Goal: Task Accomplishment & Management: Use online tool/utility

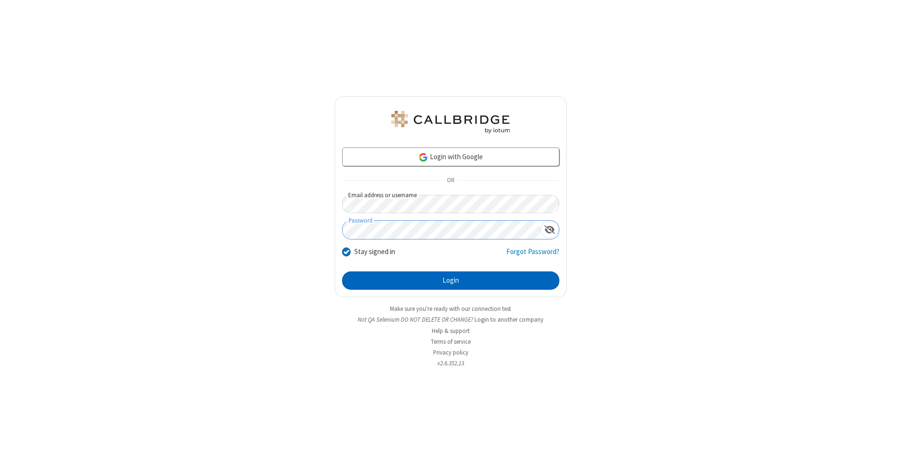
click at [450, 281] on button "Login" at bounding box center [450, 280] width 217 height 19
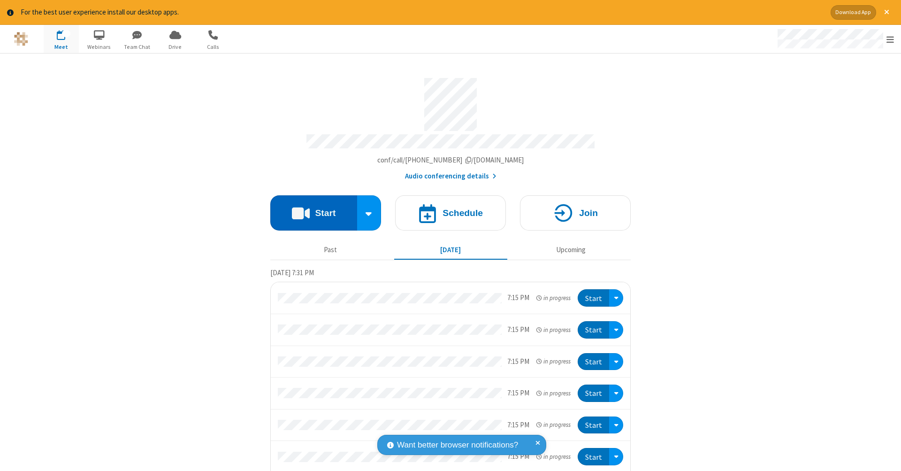
click at [310, 208] on button "Start" at bounding box center [313, 212] width 87 height 35
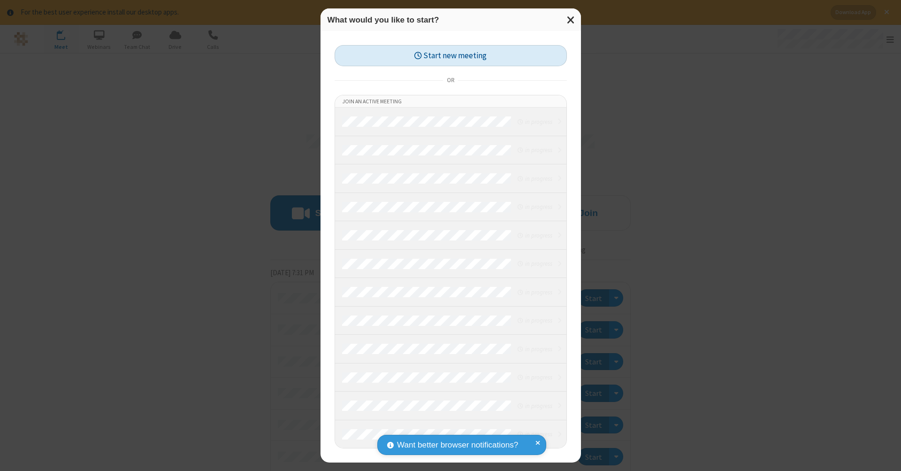
click at [450, 55] on button "Start new meeting" at bounding box center [451, 55] width 232 height 21
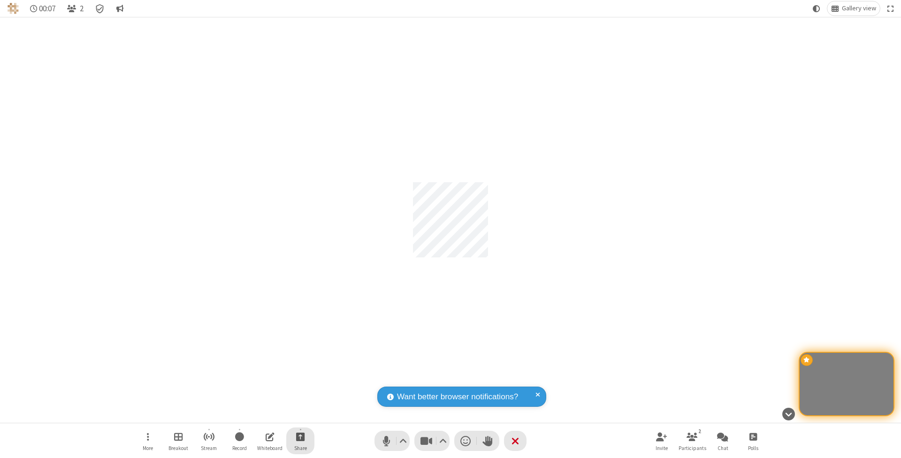
click at [300, 436] on span "Start sharing" at bounding box center [300, 436] width 9 height 12
click at [262, 414] on span "Share my screen" at bounding box center [262, 415] width 11 height 8
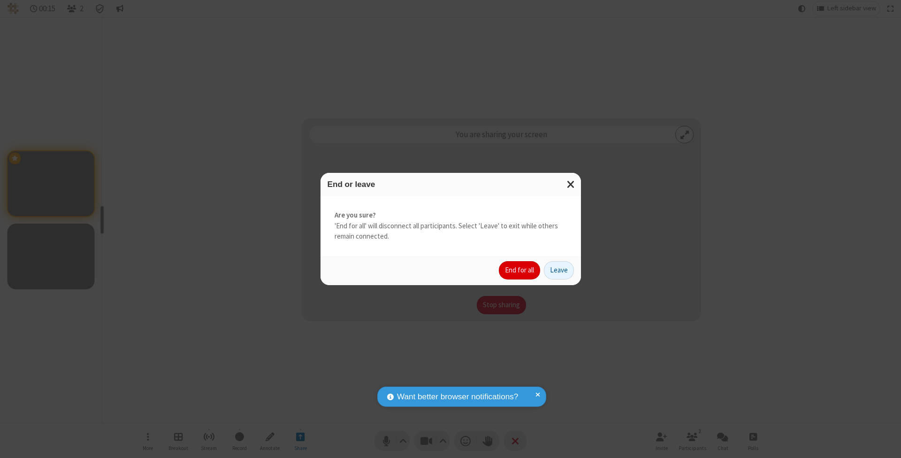
click at [520, 269] on button "End for all" at bounding box center [519, 270] width 41 height 19
